Goal: Navigation & Orientation: Find specific page/section

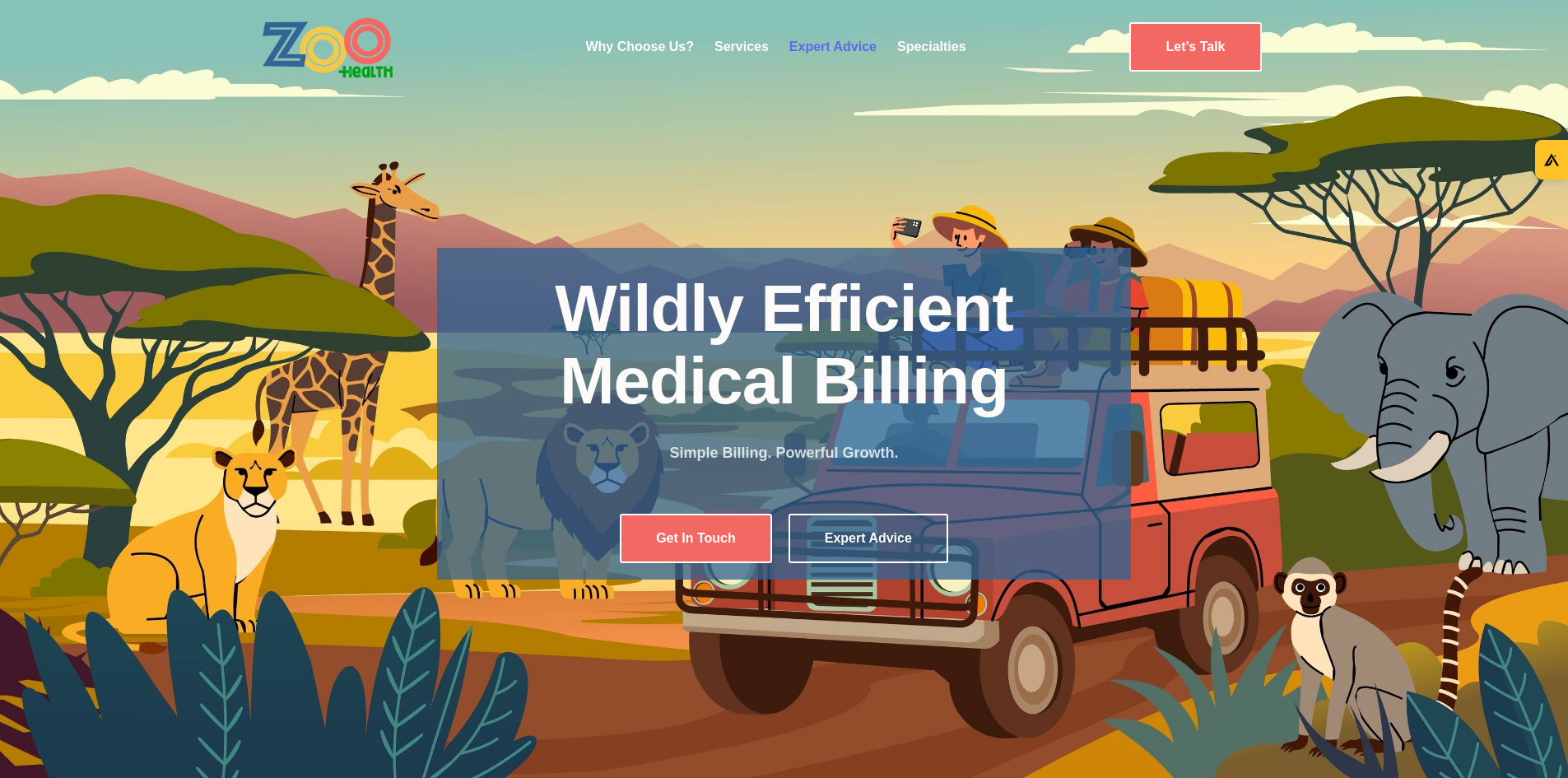
click at [813, 51] on link "Expert Advice" at bounding box center [833, 46] width 87 height 14
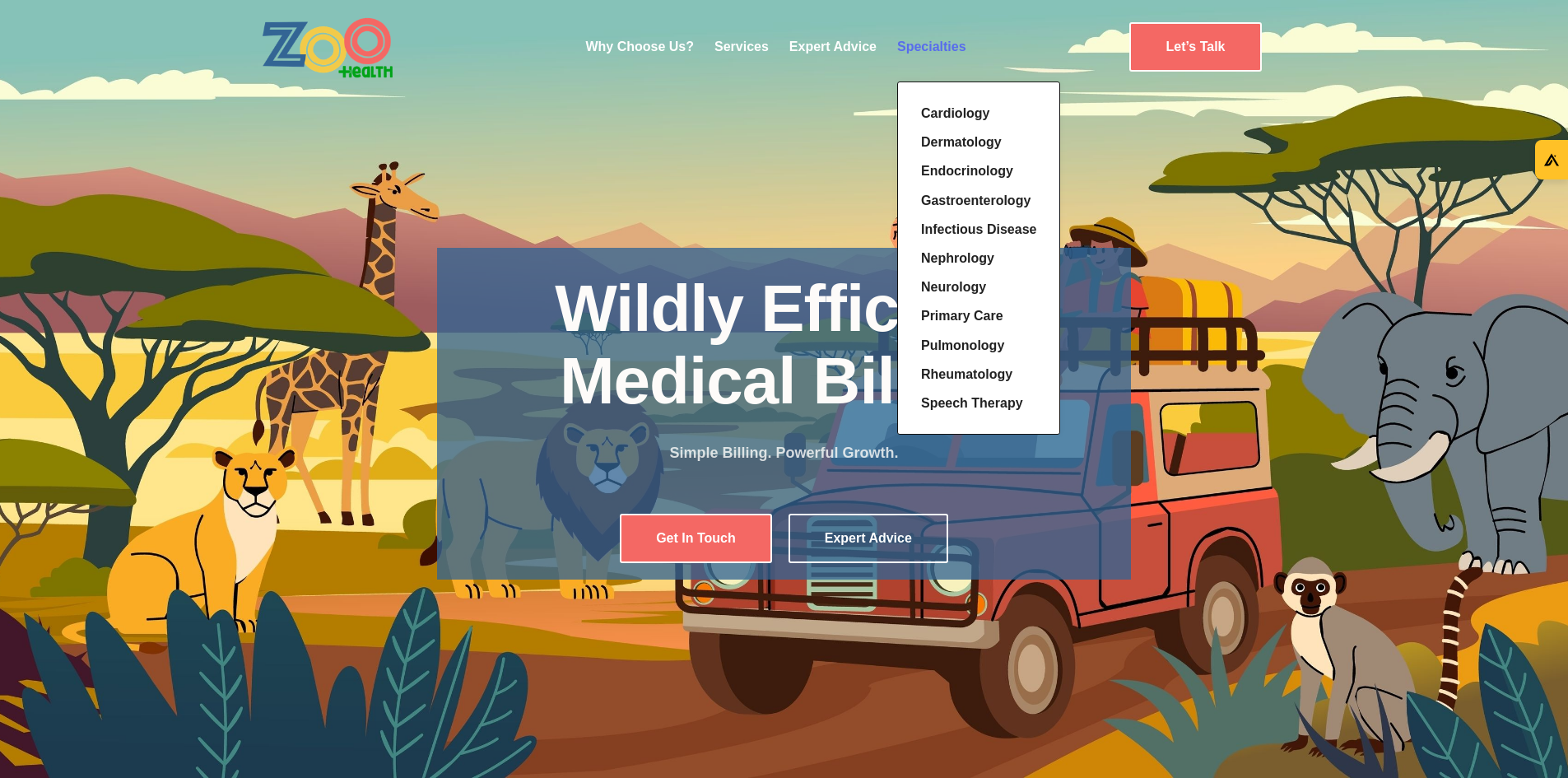
click at [913, 40] on link "Specialties" at bounding box center [931, 46] width 69 height 14
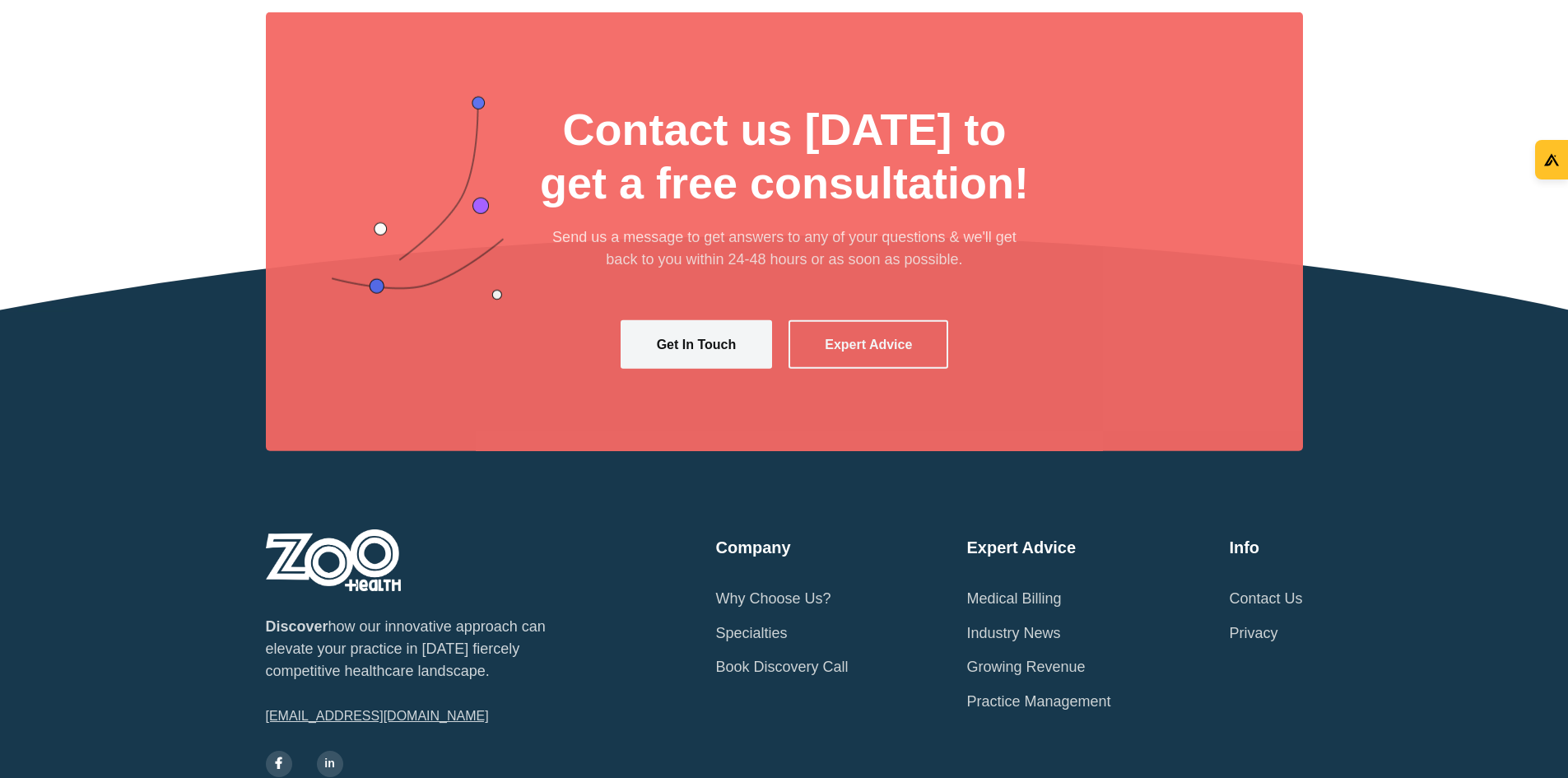
scroll to position [1019, 0]
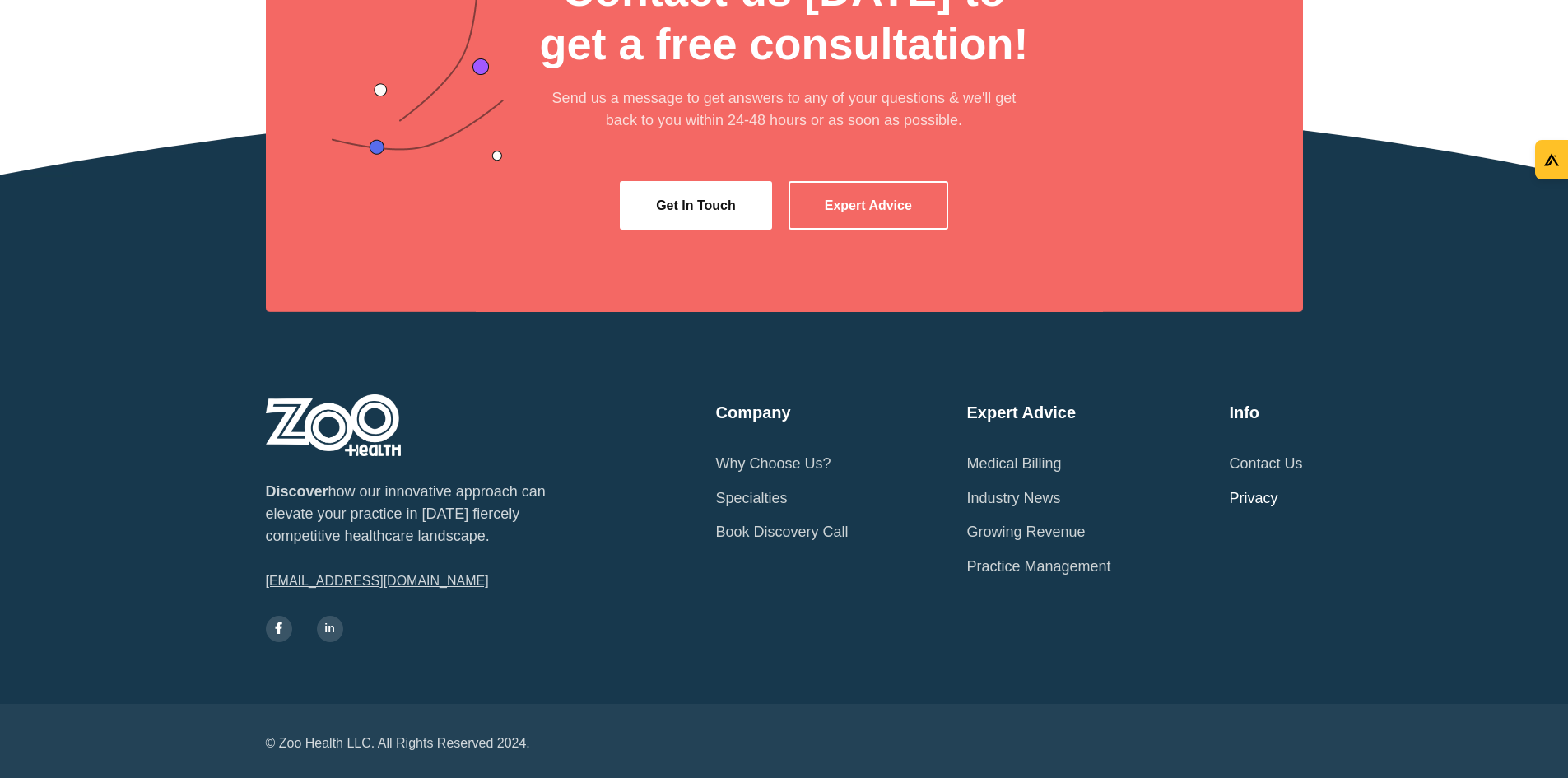
click at [1277, 516] on link "Privacy" at bounding box center [1253, 499] width 48 height 35
